Goal: Find specific page/section

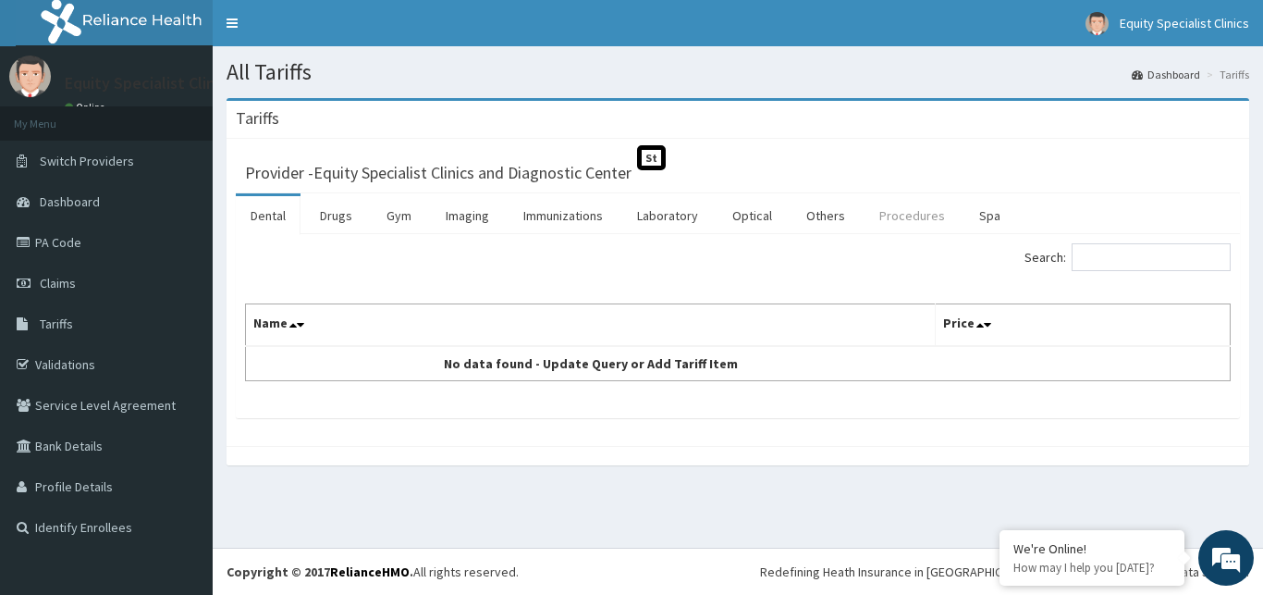
click at [918, 220] on link "Procedures" at bounding box center [912, 215] width 95 height 39
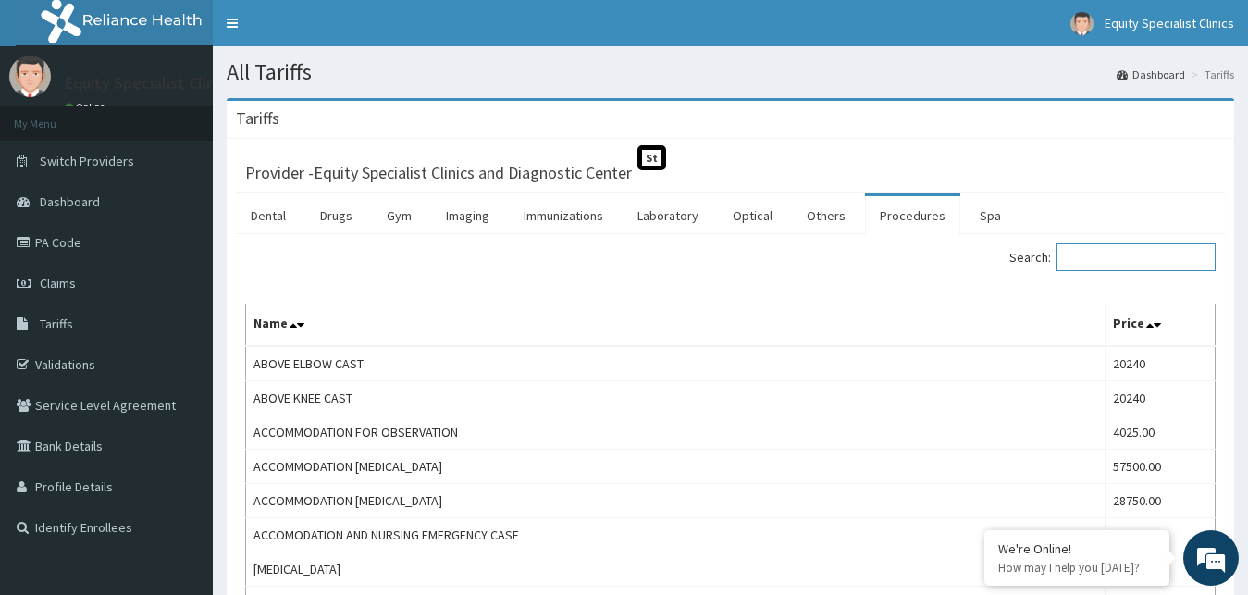
click at [1102, 264] on input "Search:" at bounding box center [1135, 257] width 159 height 28
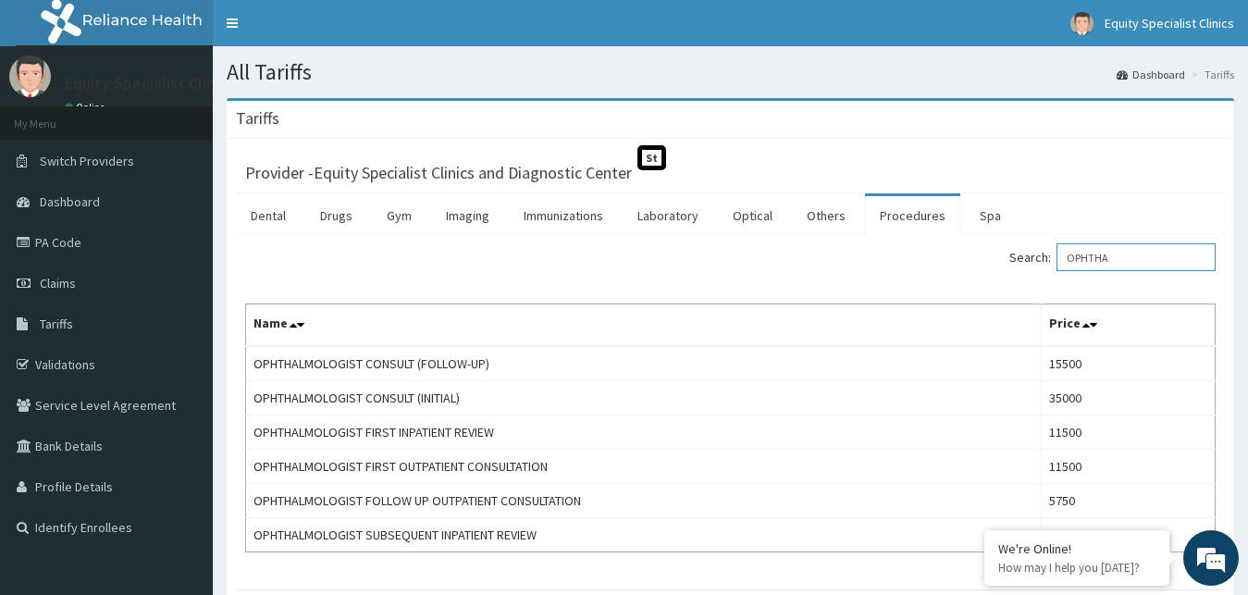
type input "OPHTHA"
click at [51, 245] on link "PA Code" at bounding box center [106, 242] width 213 height 41
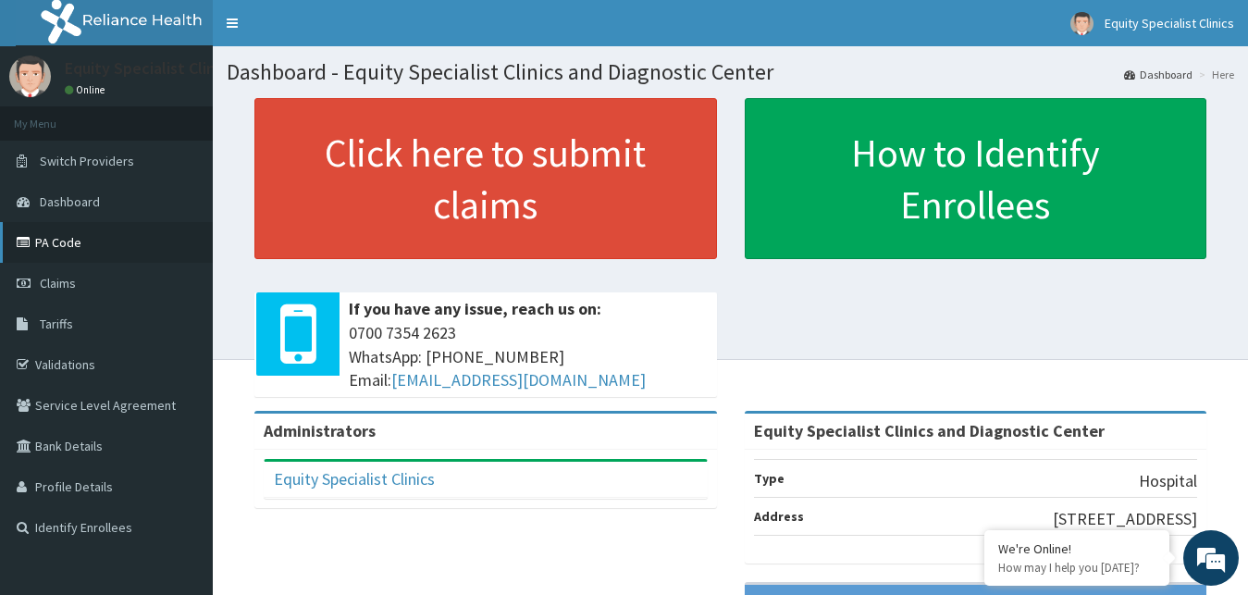
click at [82, 248] on link "PA Code" at bounding box center [106, 242] width 213 height 41
